Goal: Information Seeking & Learning: Learn about a topic

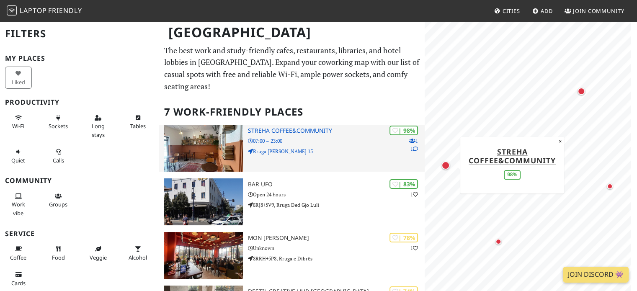
click at [298, 127] on h3 "Streha Coffee&Community" at bounding box center [336, 130] width 177 height 7
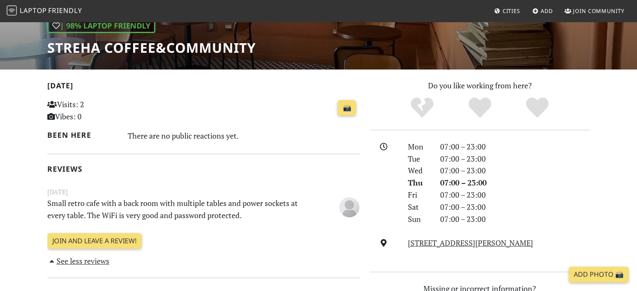
scroll to position [168, 0]
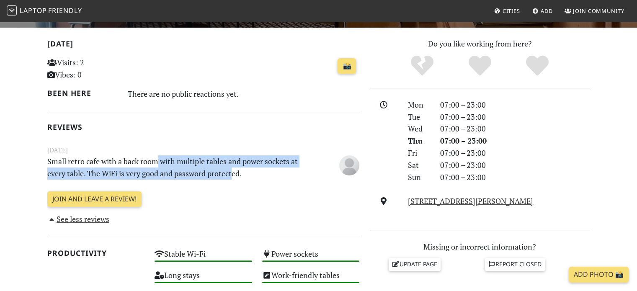
drag, startPoint x: 156, startPoint y: 164, endPoint x: 233, endPoint y: 178, distance: 78.9
click at [233, 178] on p "Small retro cafe with a back room with multiple tables and power sockets at eve…" at bounding box center [176, 167] width 269 height 24
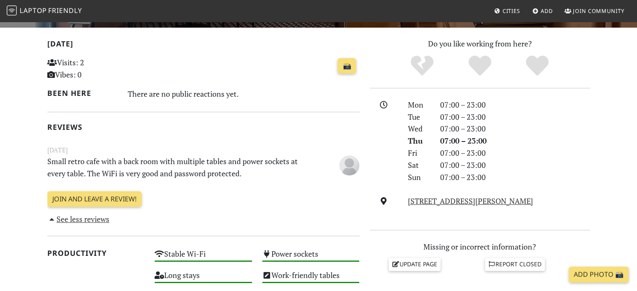
click at [263, 181] on div "Today Visits: 2 Vibes: 0 📸 Been here There are no public reactions yet. Reviews…" at bounding box center [203, 132] width 313 height 188
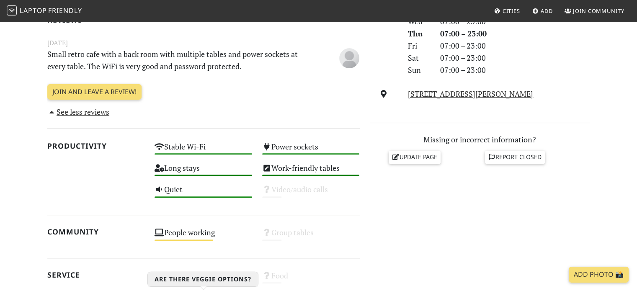
scroll to position [0, 0]
